Goal: Use online tool/utility: Use online tool/utility

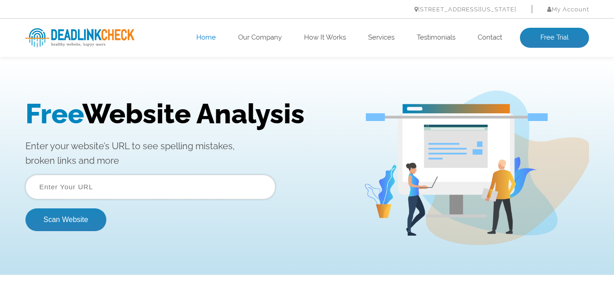
click at [110, 173] on div "Free Website Analysis Enter your website’s URL to see spelling mistakes, broken…" at bounding box center [194, 168] width 338 height 141
click at [108, 190] on input "text" at bounding box center [150, 187] width 250 height 25
paste input "https://snillc.com/"
type input "https://snillc.com/"
click at [78, 227] on button "Scan Website" at bounding box center [65, 219] width 81 height 23
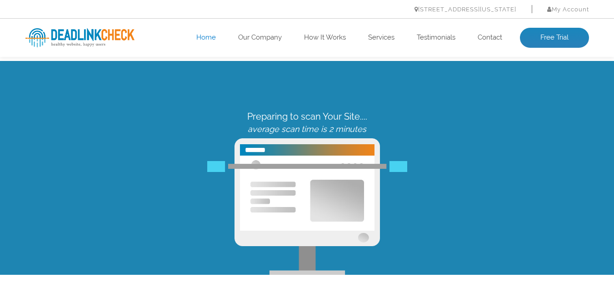
click at [104, 36] on img at bounding box center [79, 37] width 109 height 19
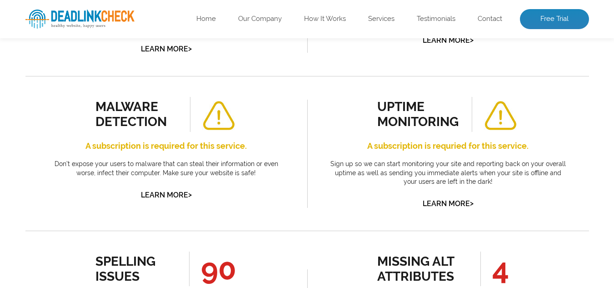
scroll to position [318, 0]
